Goal: Information Seeking & Learning: Learn about a topic

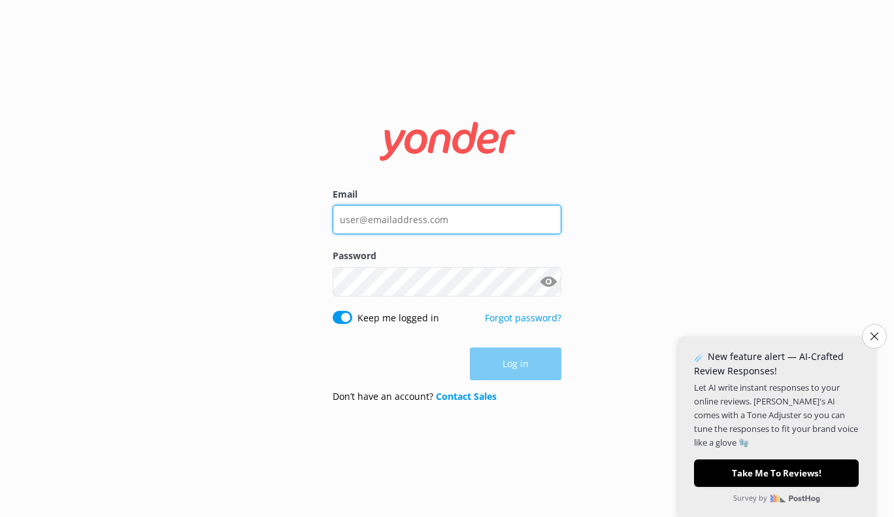
type input "[PERSON_NAME][EMAIL_ADDRESS][DOMAIN_NAME]"
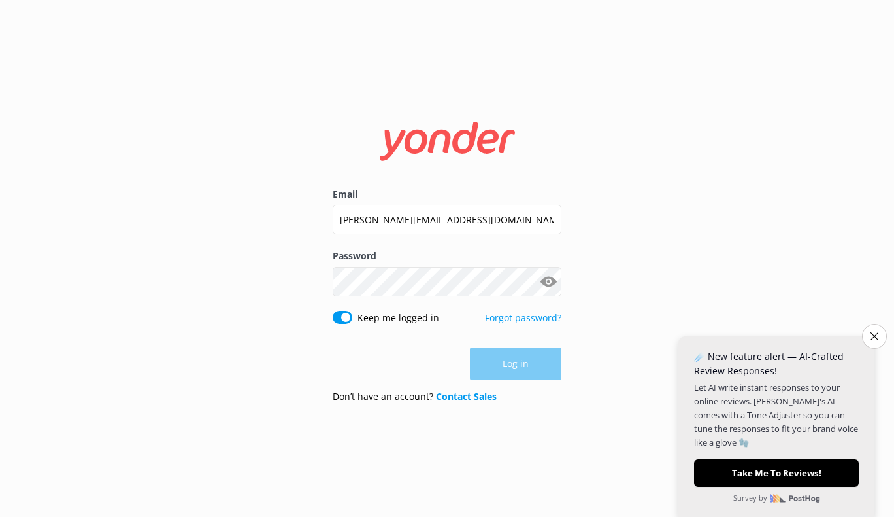
click at [510, 370] on div "Log in" at bounding box center [447, 363] width 229 height 33
click at [510, 370] on button "Log in" at bounding box center [516, 364] width 92 height 33
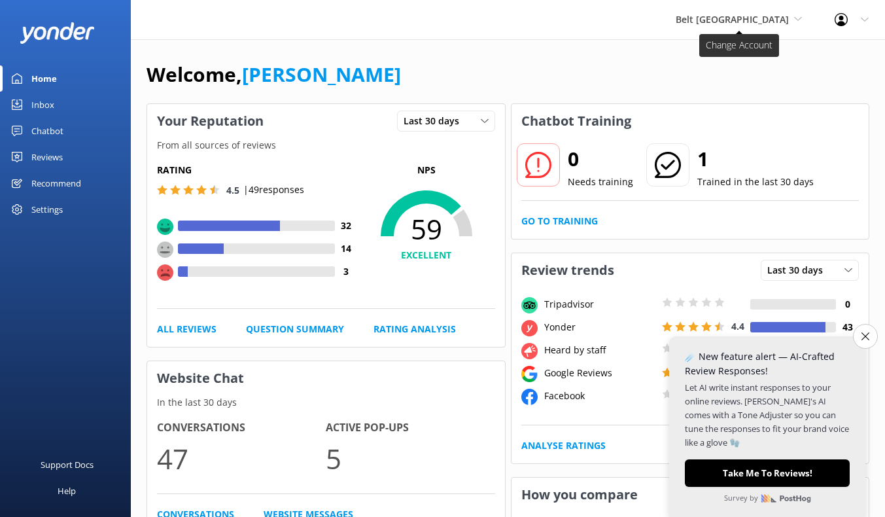
click at [773, 22] on span "Belt [GEOGRAPHIC_DATA]" at bounding box center [731, 19] width 113 height 12
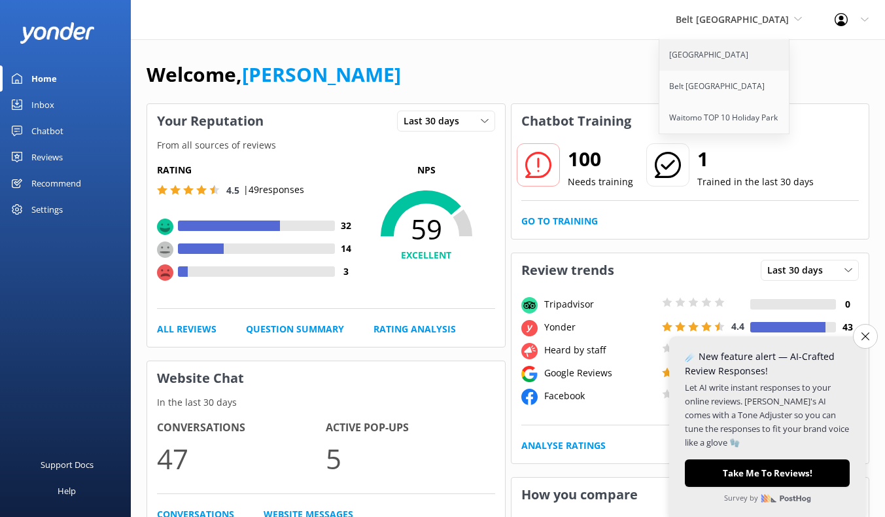
click at [711, 62] on link "[GEOGRAPHIC_DATA]" at bounding box center [724, 54] width 131 height 31
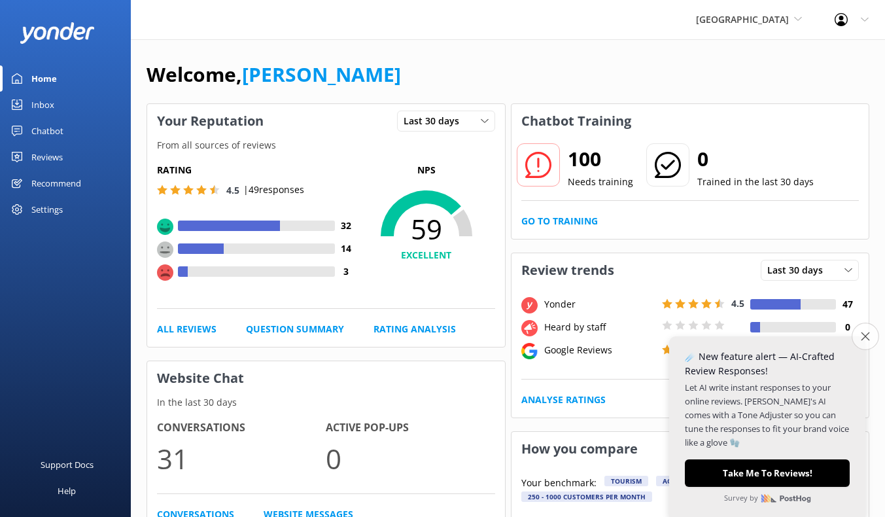
click at [866, 337] on icon "Close survey" at bounding box center [864, 335] width 8 height 8
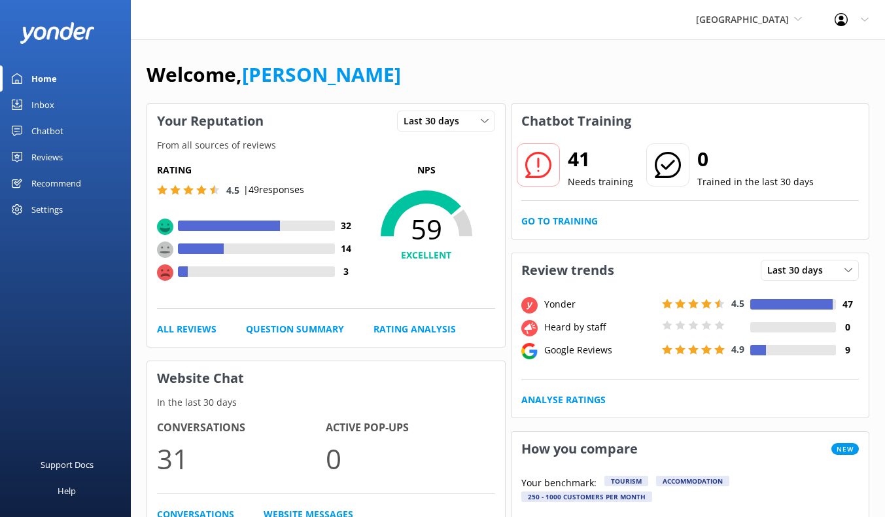
click at [43, 159] on div "Reviews" at bounding box center [46, 157] width 31 height 26
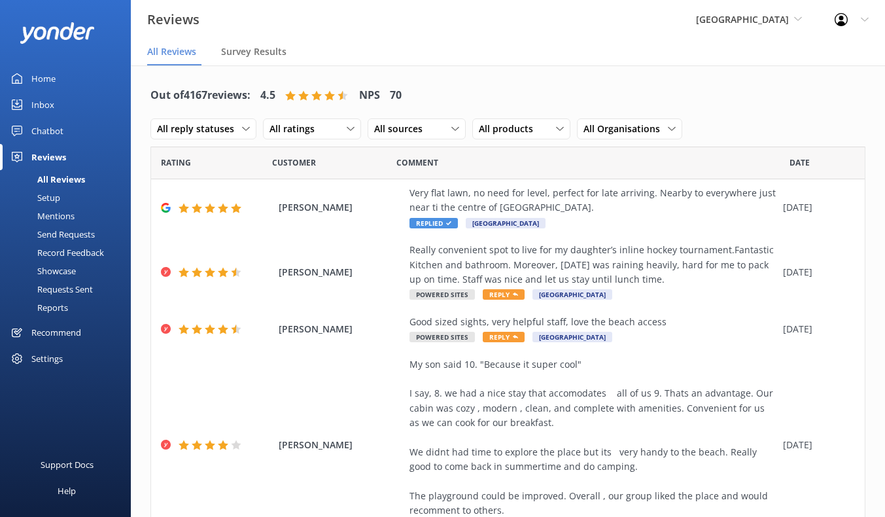
click at [59, 211] on div "Mentions" at bounding box center [41, 216] width 67 height 18
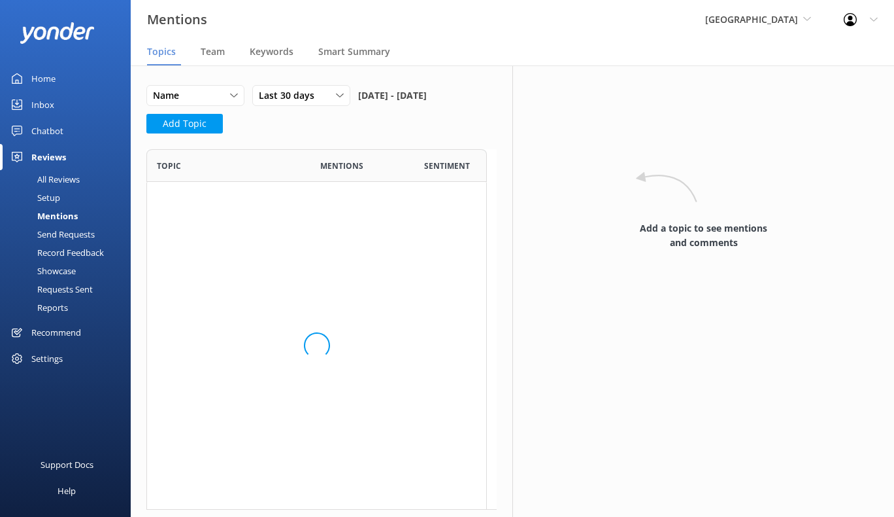
scroll to position [1174, 331]
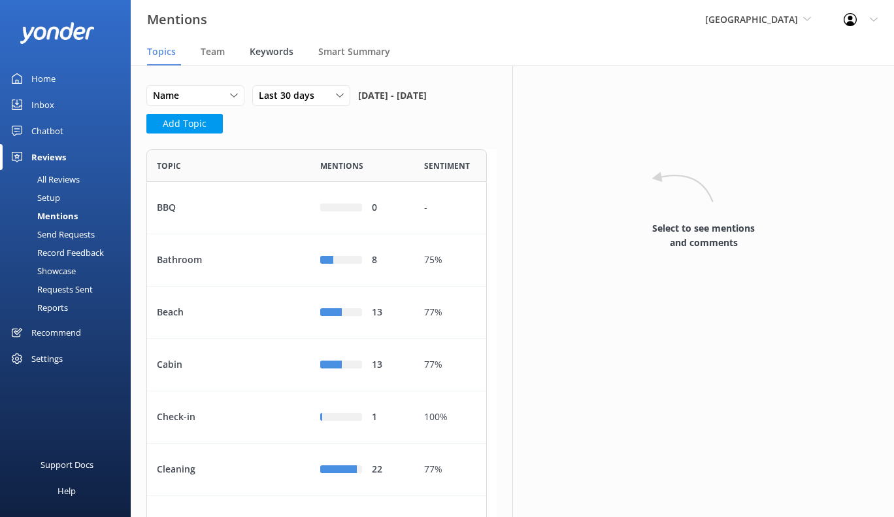
click at [269, 57] on span "Keywords" at bounding box center [272, 51] width 44 height 13
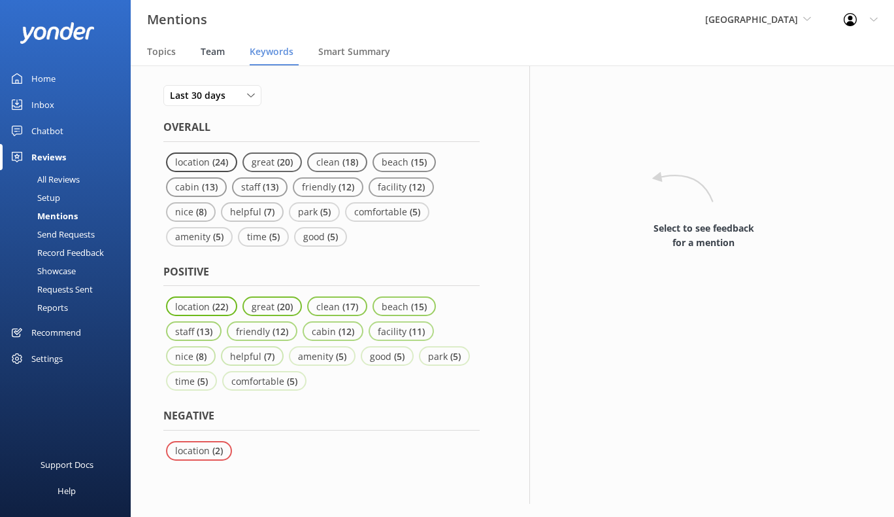
click at [216, 50] on span "Team" at bounding box center [213, 51] width 24 height 13
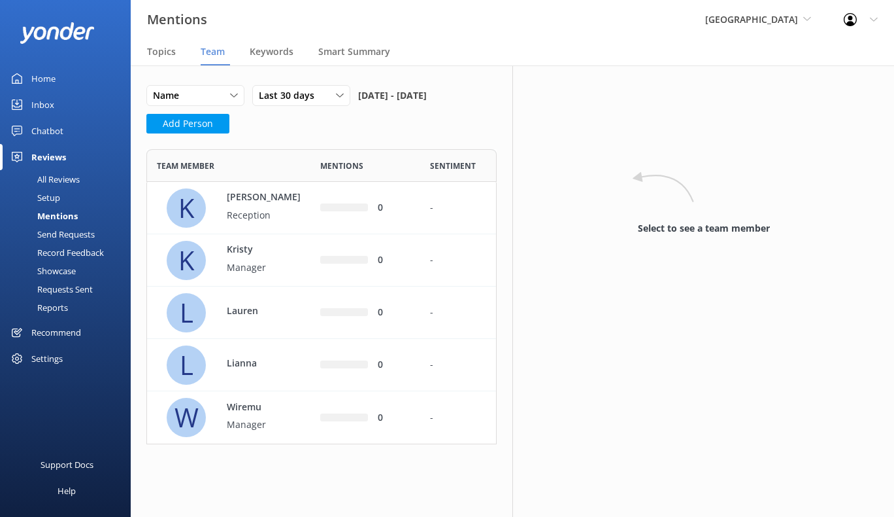
scroll to position [285, 341]
click at [368, 45] on span "Smart Summary" at bounding box center [354, 51] width 72 height 13
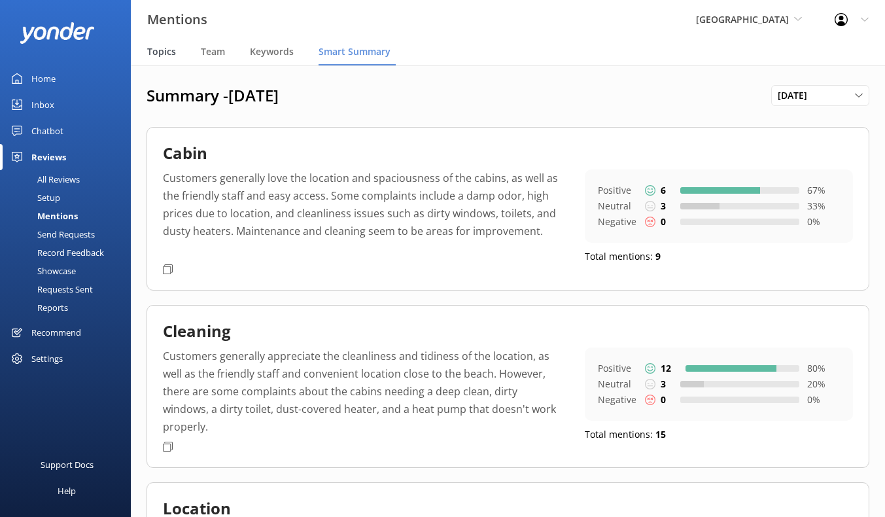
click at [176, 55] on div "Topics" at bounding box center [164, 52] width 34 height 26
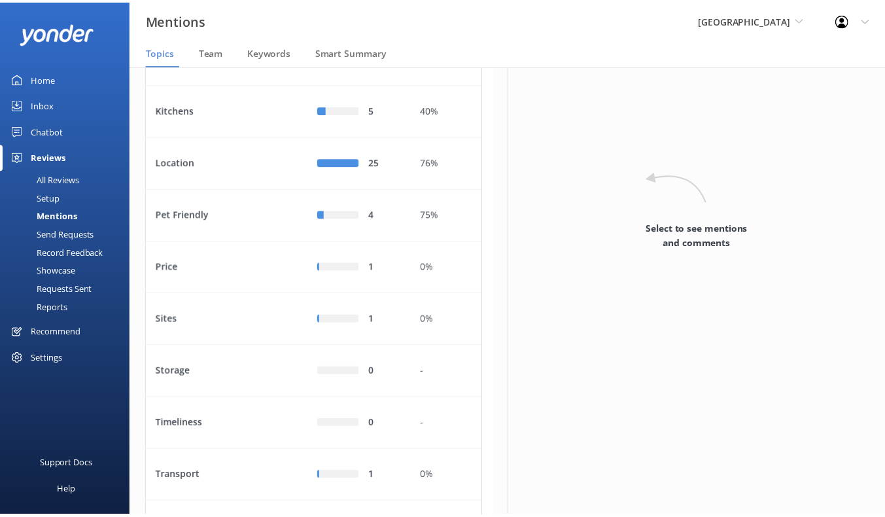
scroll to position [740, 0]
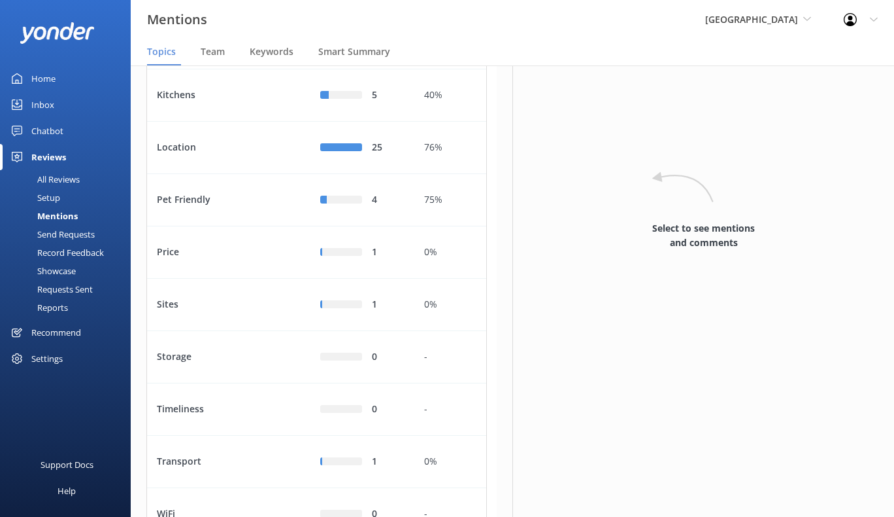
click at [61, 184] on div "All Reviews" at bounding box center [44, 179] width 72 height 18
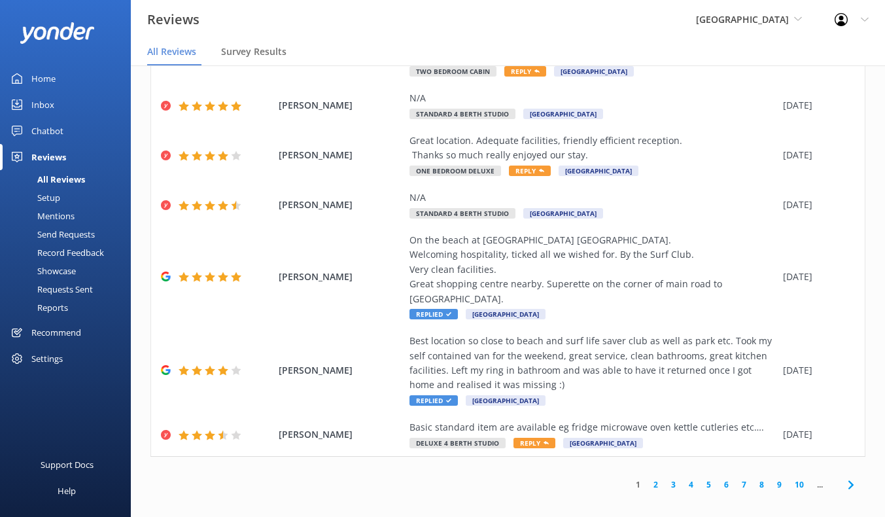
scroll to position [437, 0]
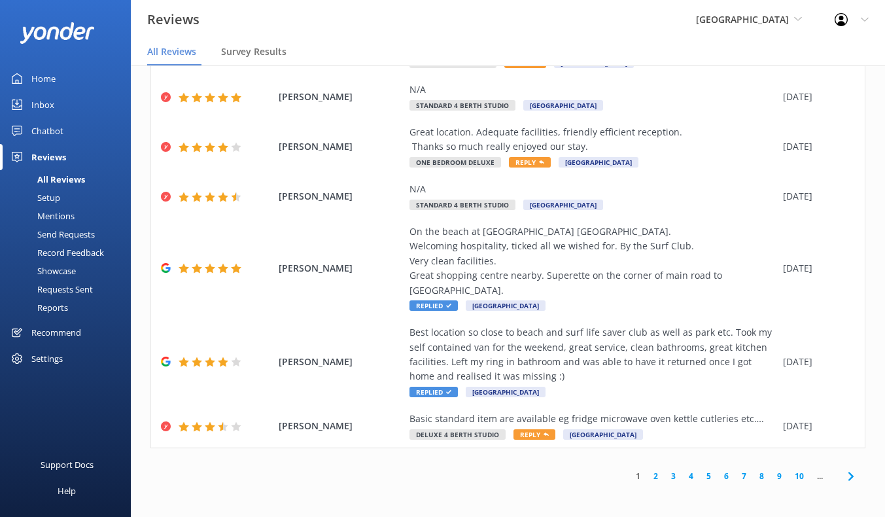
click at [53, 305] on div "Reports" at bounding box center [38, 307] width 60 height 18
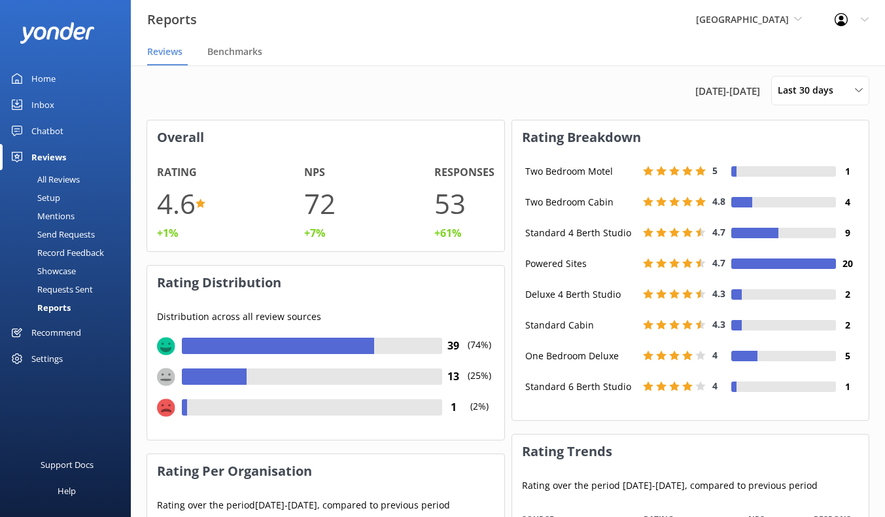
scroll to position [0, 0]
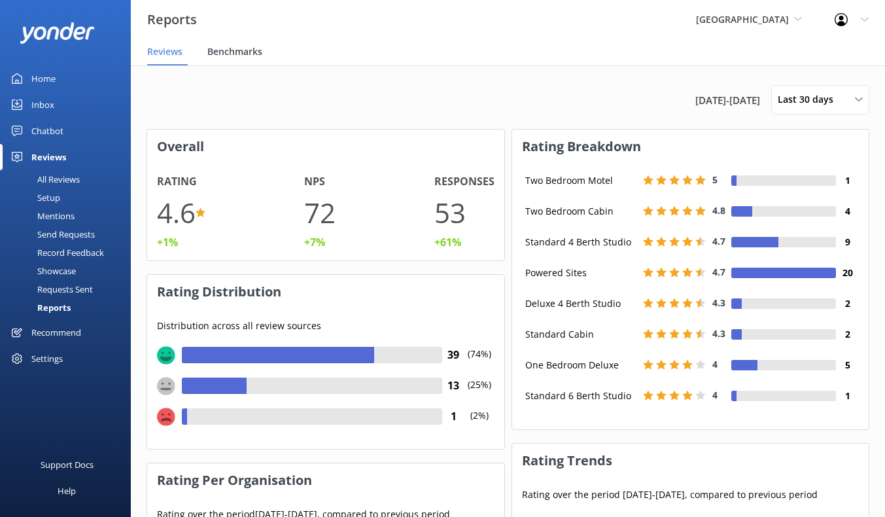
click at [253, 63] on div "Benchmarks" at bounding box center [237, 52] width 60 height 26
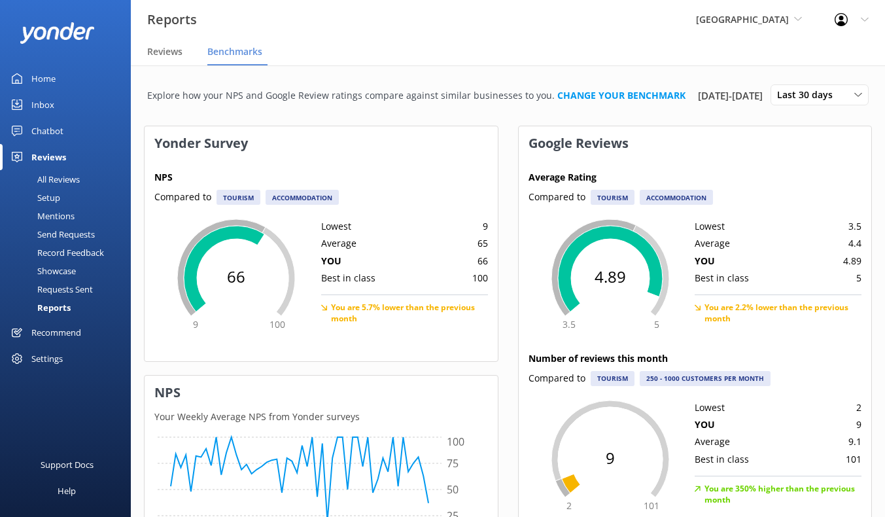
click at [43, 126] on div "Chatbot" at bounding box center [47, 131] width 32 height 26
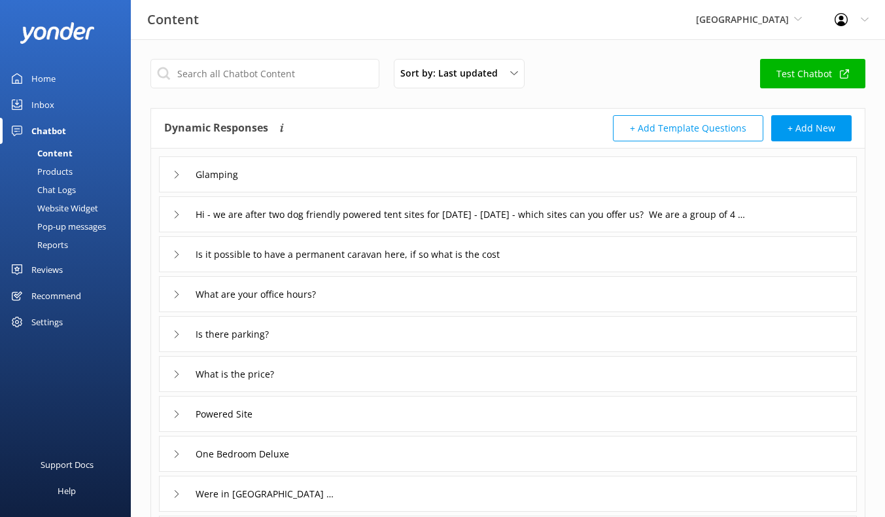
click at [37, 265] on div "Reviews" at bounding box center [46, 269] width 31 height 26
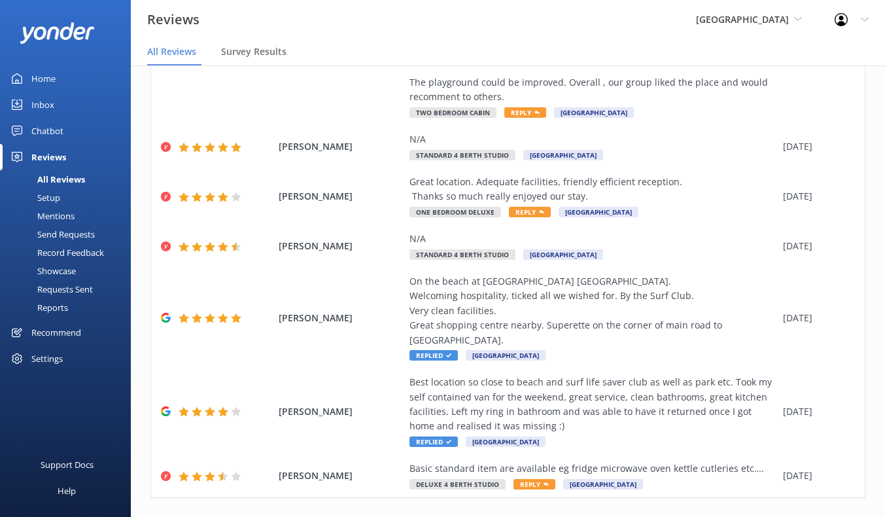
scroll to position [437, 0]
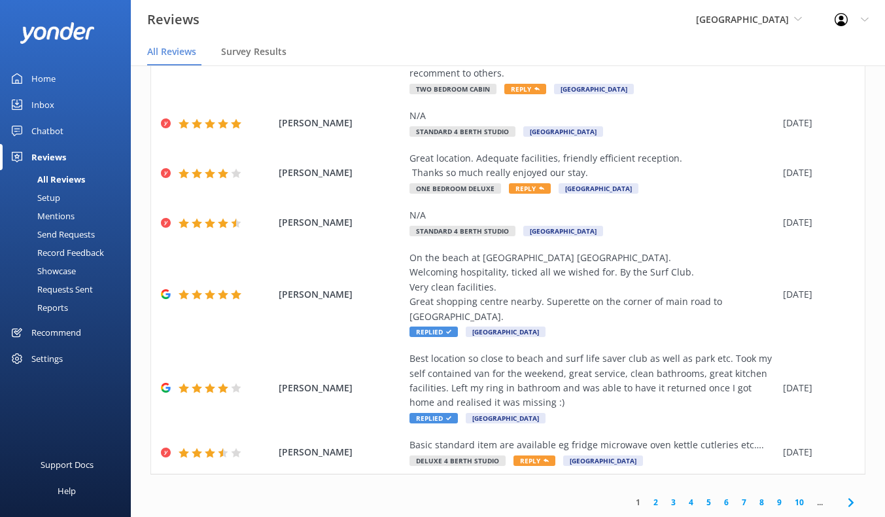
click at [46, 179] on div "All Reviews" at bounding box center [46, 179] width 77 height 18
click at [246, 43] on div "Survey Results" at bounding box center [256, 52] width 71 height 26
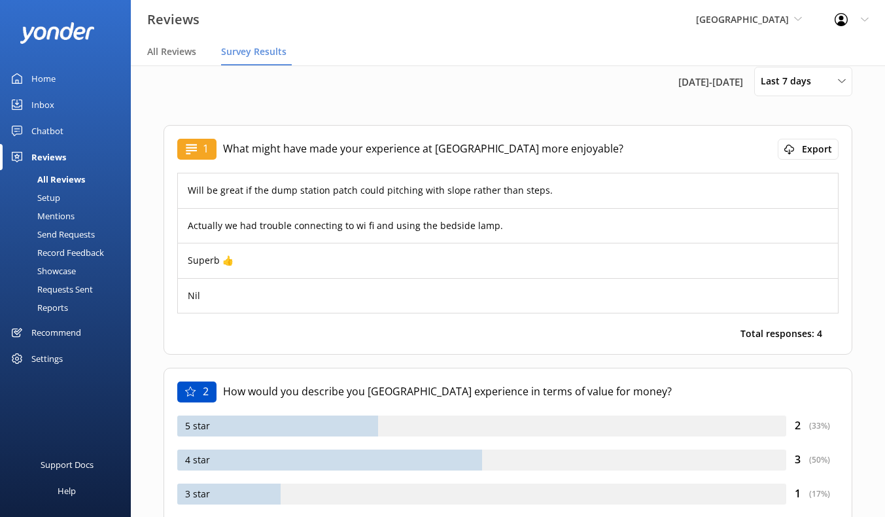
scroll to position [19, 0]
click at [843, 87] on div "Last 7 days" at bounding box center [803, 80] width 92 height 14
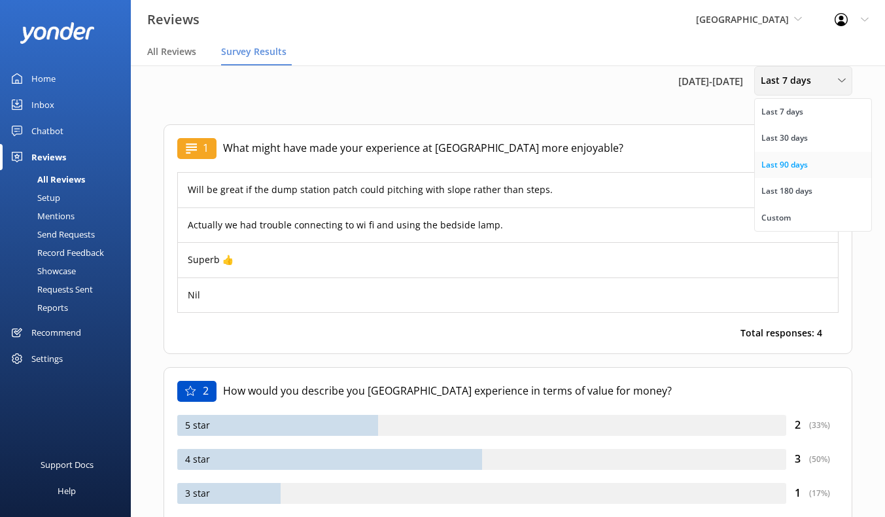
click at [802, 165] on div "Last 90 days" at bounding box center [784, 164] width 46 height 13
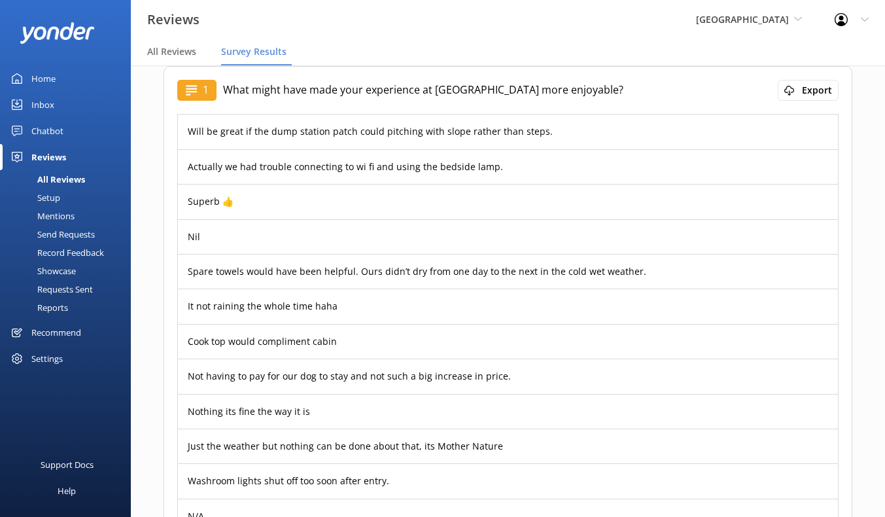
scroll to position [47, 0]
